Goal: Find specific page/section: Find specific page/section

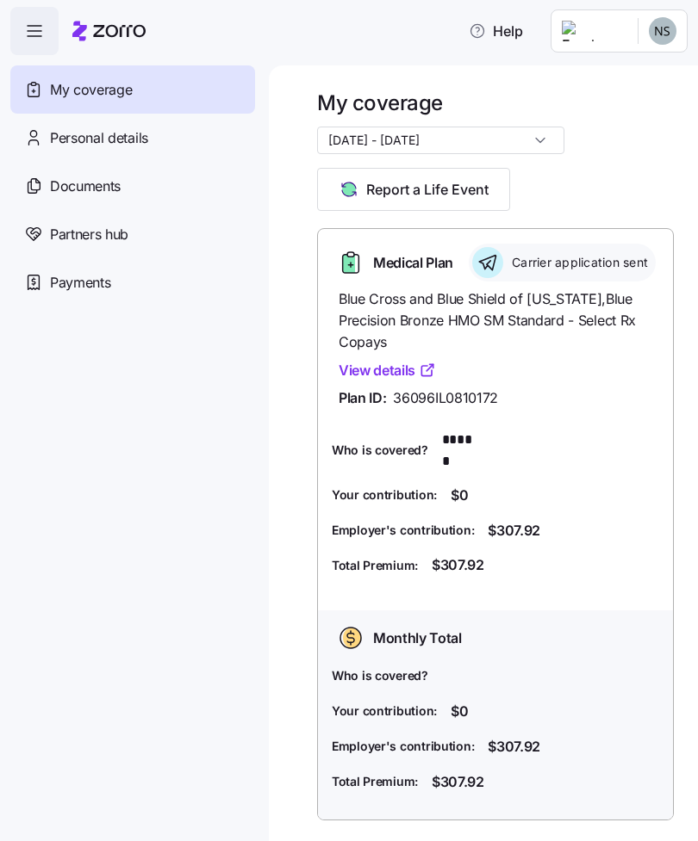
scroll to position [3, 0]
click at [404, 382] on link "View details" at bounding box center [386, 372] width 97 height 22
click at [502, 136] on input "[DATE] - [DATE]" at bounding box center [440, 141] width 247 height 28
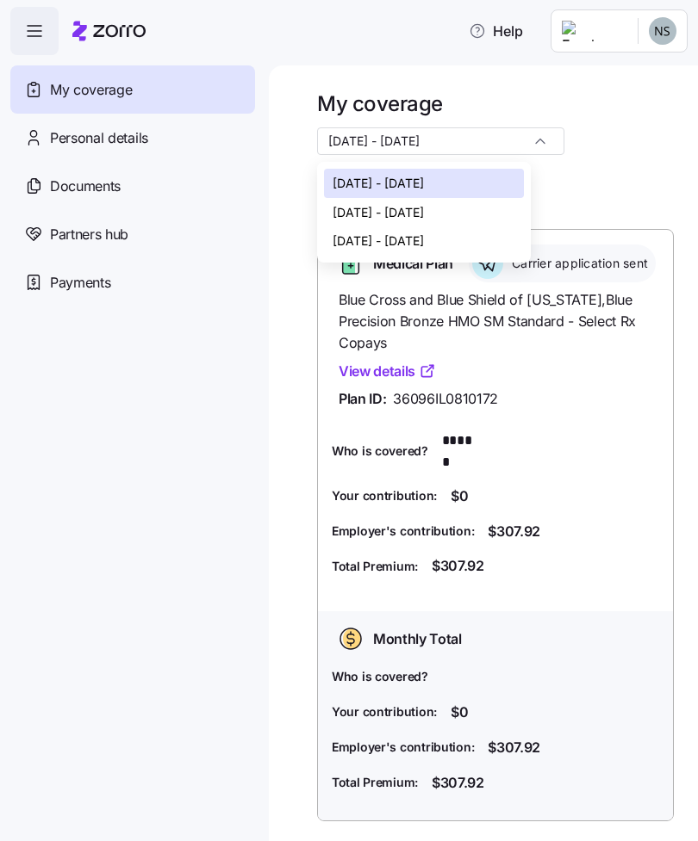
click at [656, 152] on div "My coverage 09/01/2025 - 12/31/2025 Report a Life Event" at bounding box center [495, 150] width 357 height 121
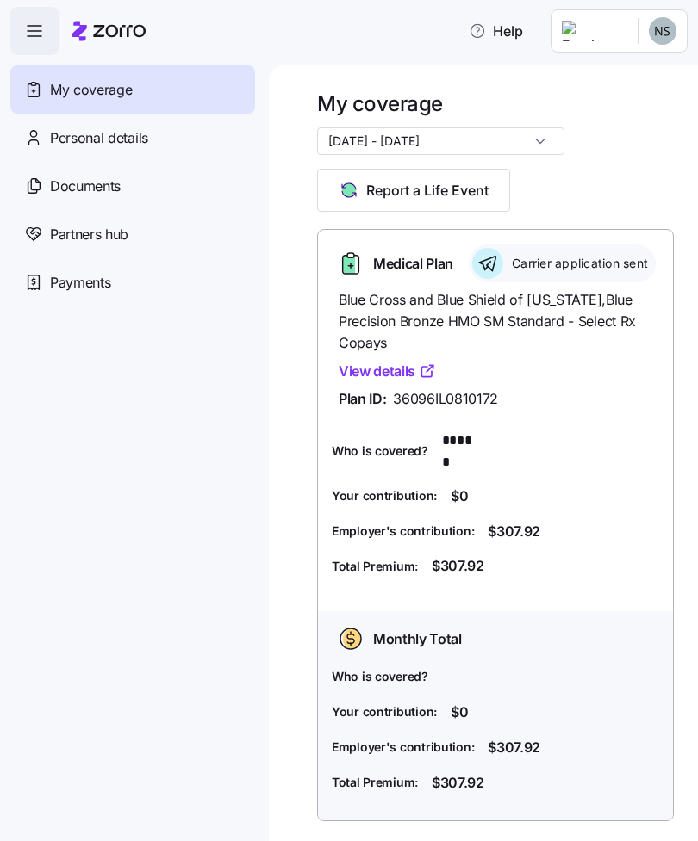
click at [574, 382] on span "View details" at bounding box center [494, 372] width 313 height 22
click at [595, 321] on span "Blue Cross and Blue Shield of Illinois , Blue Precision Bronze HMO SM Standard …" at bounding box center [494, 321] width 313 height 64
click at [584, 334] on span "Blue Cross and Blue Shield of Illinois , Blue Precision Bronze HMO SM Standard …" at bounding box center [494, 321] width 313 height 64
click at [506, 272] on span "Carrier application sent" at bounding box center [576, 263] width 141 height 17
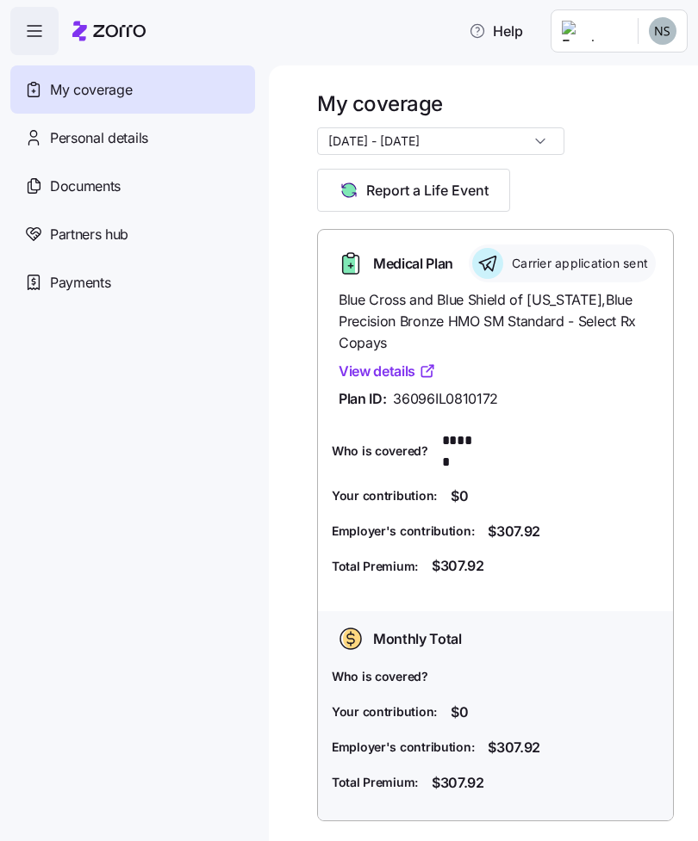
click at [95, 196] on div "Documents" at bounding box center [132, 186] width 245 height 48
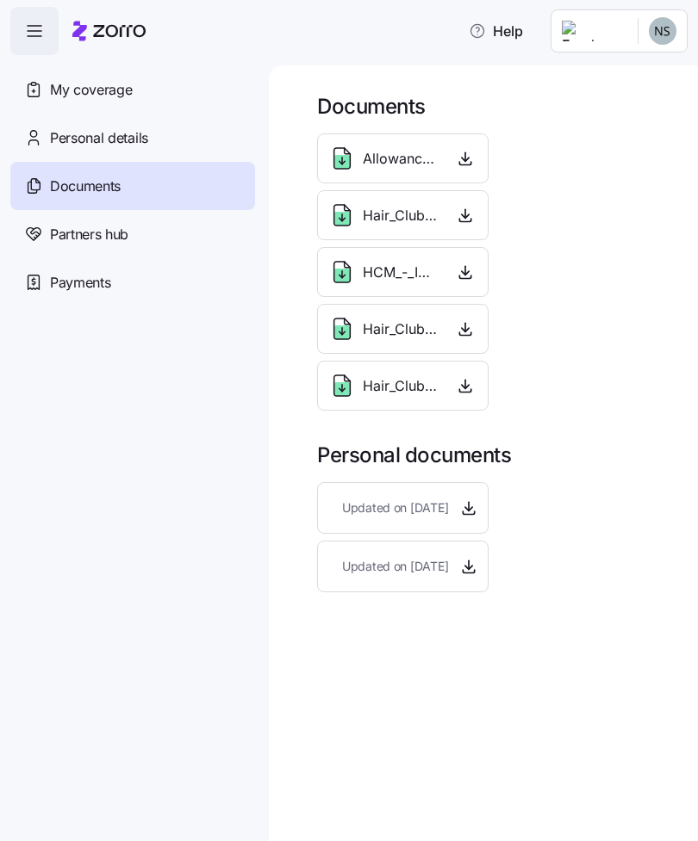
click at [410, 155] on span "Allowance_model_Hair_Club_for_Men.pdf" at bounding box center [401, 159] width 77 height 22
click at [469, 163] on icon "button" at bounding box center [464, 158] width 17 height 17
click at [356, 164] on div "Allowance_model_Hair_Club_for_Men.pdf" at bounding box center [383, 159] width 111 height 28
click at [473, 163] on icon "button" at bounding box center [464, 158] width 17 height 17
click at [471, 158] on icon "button" at bounding box center [464, 158] width 17 height 17
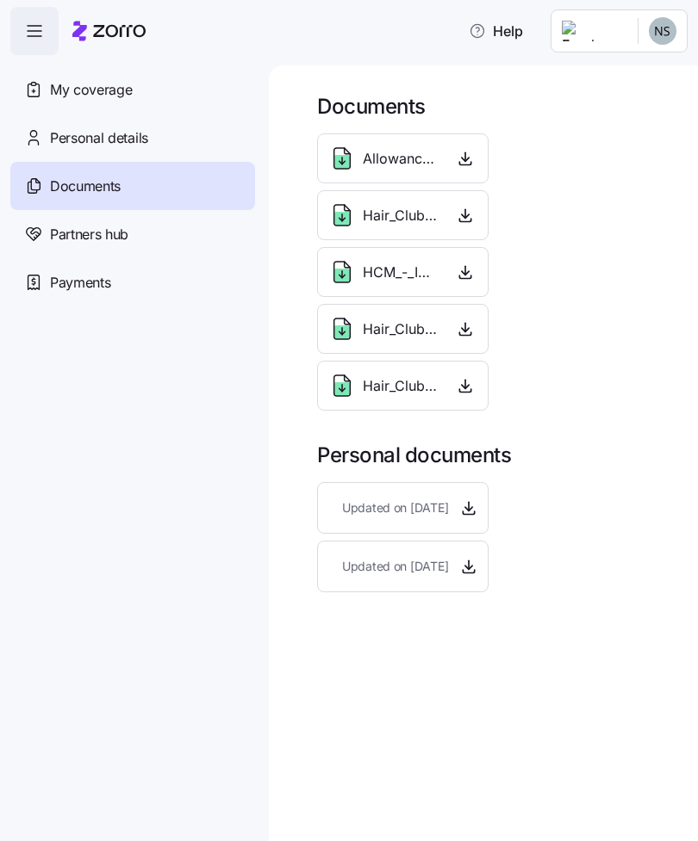
click at [473, 158] on icon "button" at bounding box center [464, 158] width 17 height 17
click at [475, 160] on span "button" at bounding box center [465, 159] width 22 height 26
click at [473, 163] on icon "button" at bounding box center [464, 158] width 17 height 17
click at [411, 156] on span "Allowance_model_Hair_Club_for_Men.pdf" at bounding box center [401, 159] width 77 height 22
click at [462, 170] on span "button" at bounding box center [465, 159] width 22 height 26
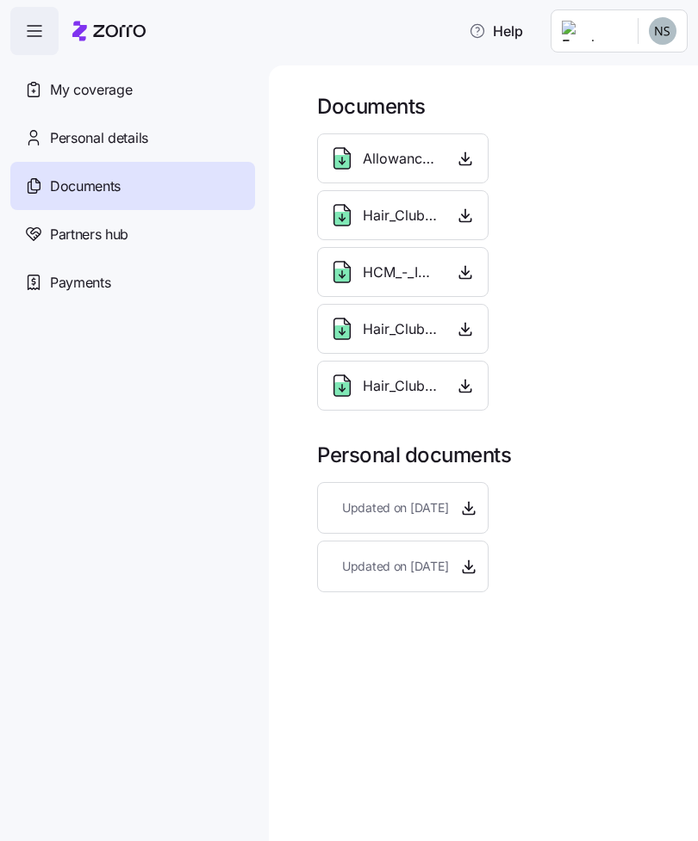
click at [469, 166] on icon "button" at bounding box center [464, 158] width 17 height 17
click at [458, 219] on icon "button" at bounding box center [464, 215] width 17 height 17
click at [461, 161] on icon "button" at bounding box center [464, 158] width 17 height 17
click at [135, 245] on div "Partners hub" at bounding box center [132, 234] width 245 height 48
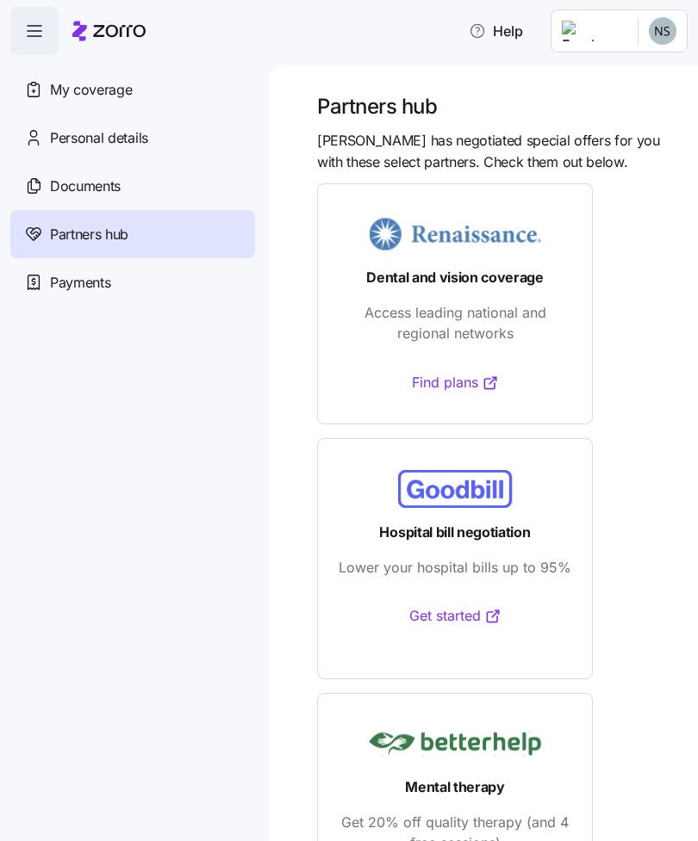
click at [183, 288] on div "Payments" at bounding box center [132, 282] width 245 height 48
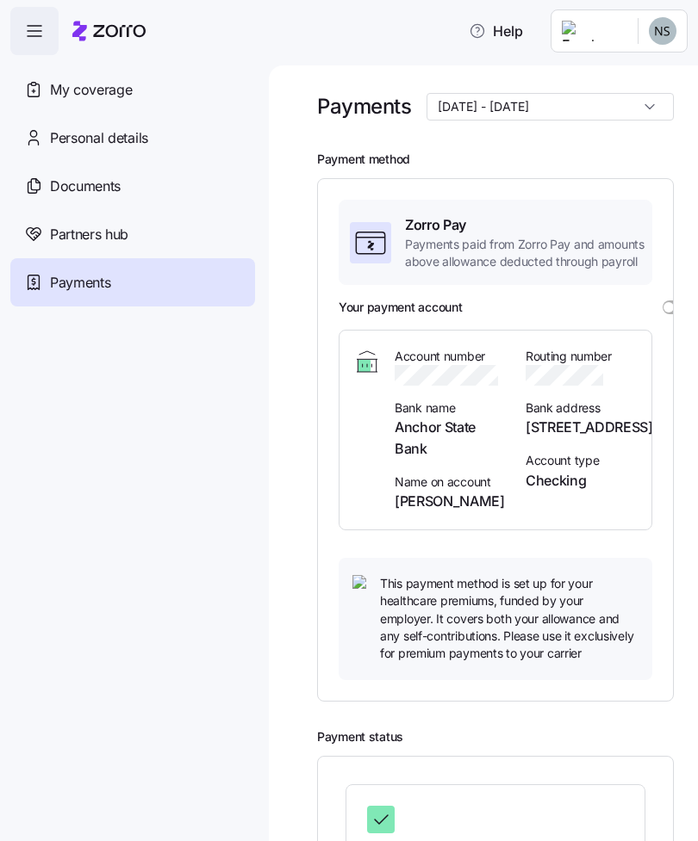
click at [101, 187] on span "Documents" at bounding box center [85, 187] width 71 height 22
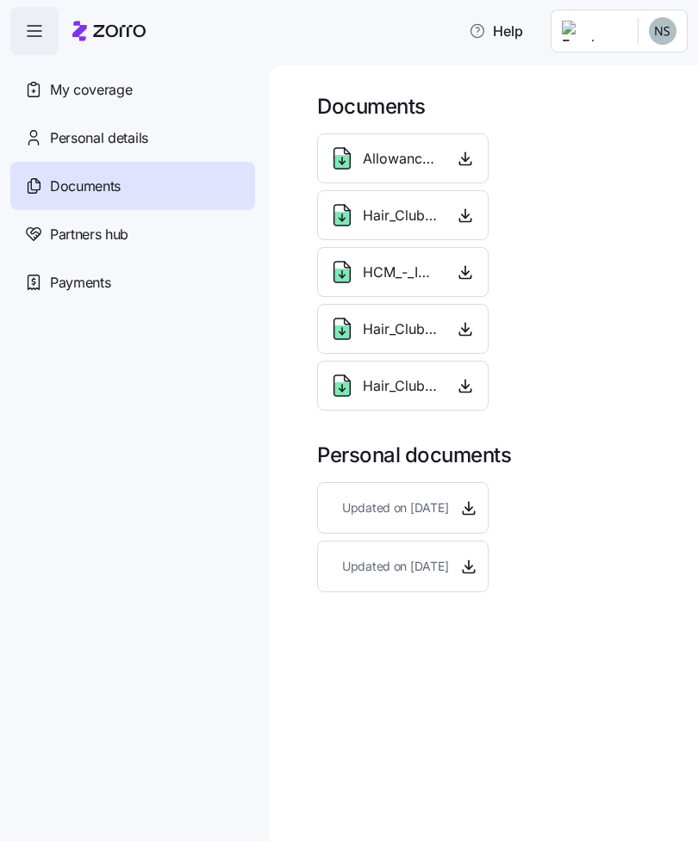
click at [471, 154] on icon "button" at bounding box center [464, 158] width 17 height 17
click at [98, 86] on span "My coverage" at bounding box center [91, 90] width 82 height 22
